Goal: Check status: Check status

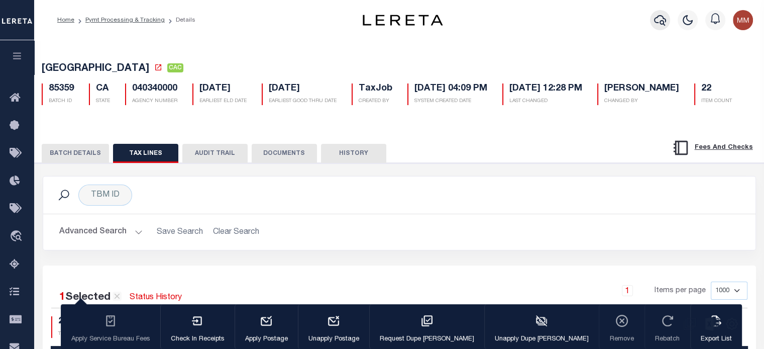
click at [661, 18] on icon "button" at bounding box center [660, 20] width 12 height 12
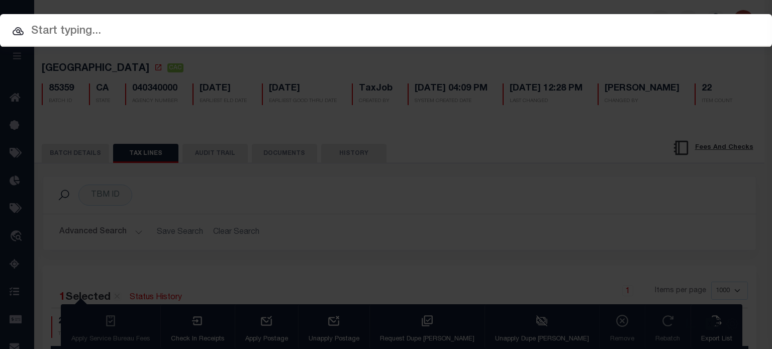
click at [359, 39] on input "text" at bounding box center [386, 32] width 772 height 18
drag, startPoint x: 634, startPoint y: 33, endPoint x: 634, endPoint y: 27, distance: 6.5
click at [634, 27] on input "text" at bounding box center [386, 32] width 772 height 18
click at [639, 37] on input "text" at bounding box center [386, 32] width 772 height 18
click at [141, 33] on input "text" at bounding box center [386, 32] width 772 height 18
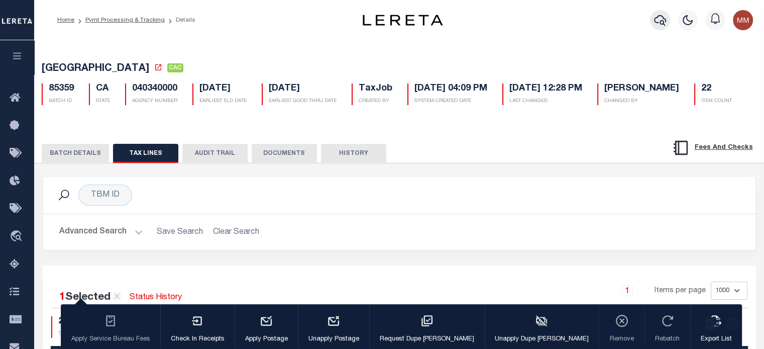
click at [663, 22] on icon "button" at bounding box center [660, 20] width 12 height 12
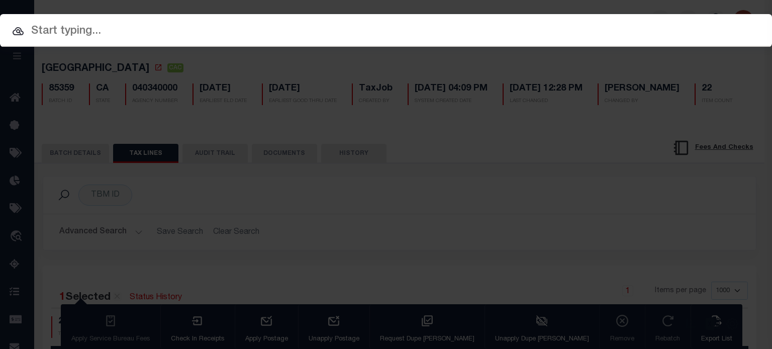
click at [365, 31] on input "text" at bounding box center [386, 32] width 772 height 18
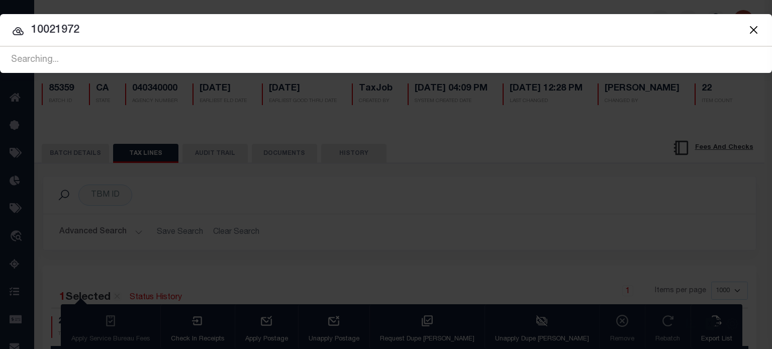
type input "10021972"
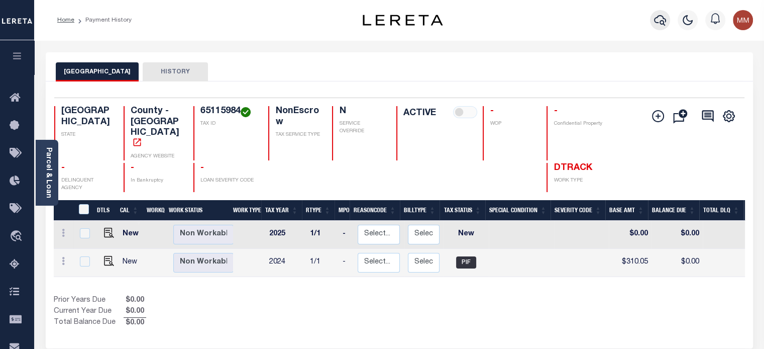
click at [657, 22] on icon "button" at bounding box center [660, 20] width 12 height 12
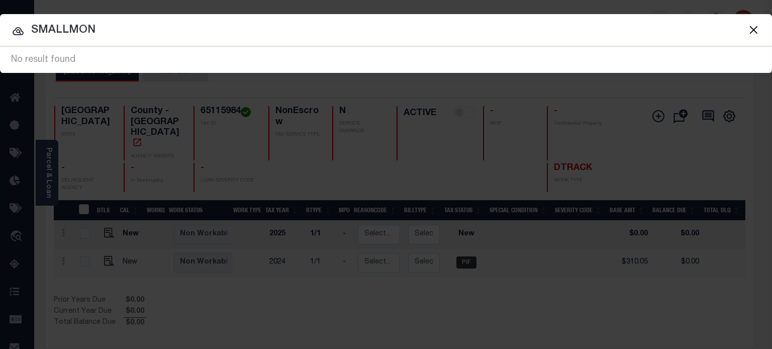
click at [0, 30] on html "Home Payment History Profile Sign out" at bounding box center [386, 320] width 772 height 640
type input "202254218"
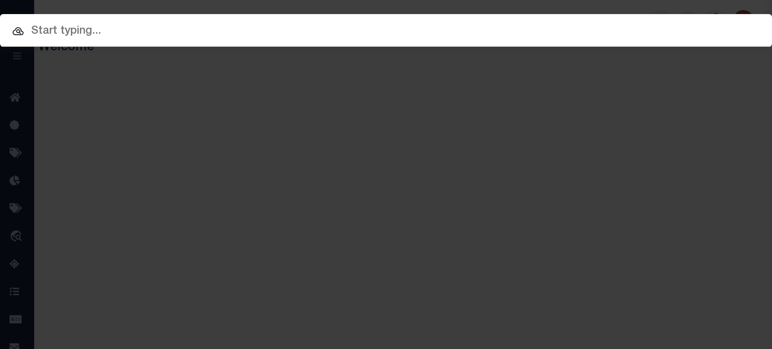
click at [350, 31] on input "text" at bounding box center [386, 32] width 772 height 18
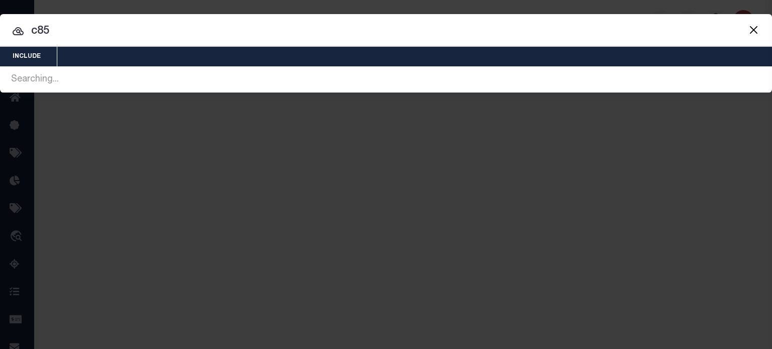
type input "c85"
